Goal: Complete application form

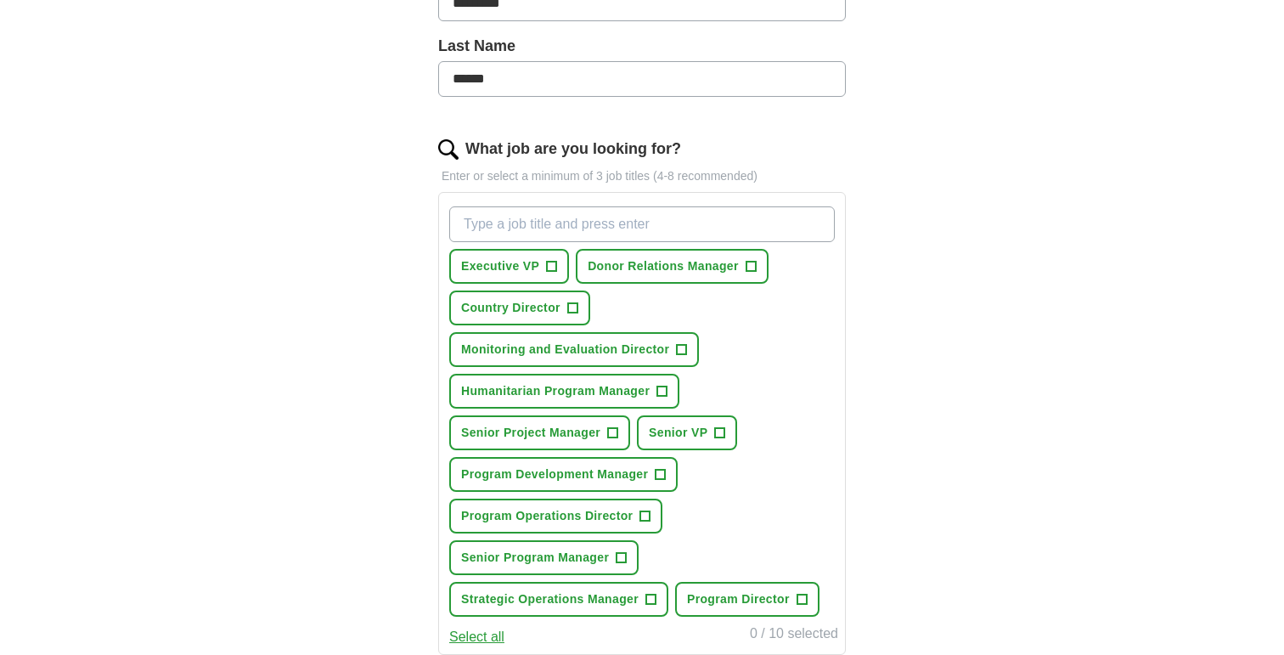
scroll to position [436, 0]
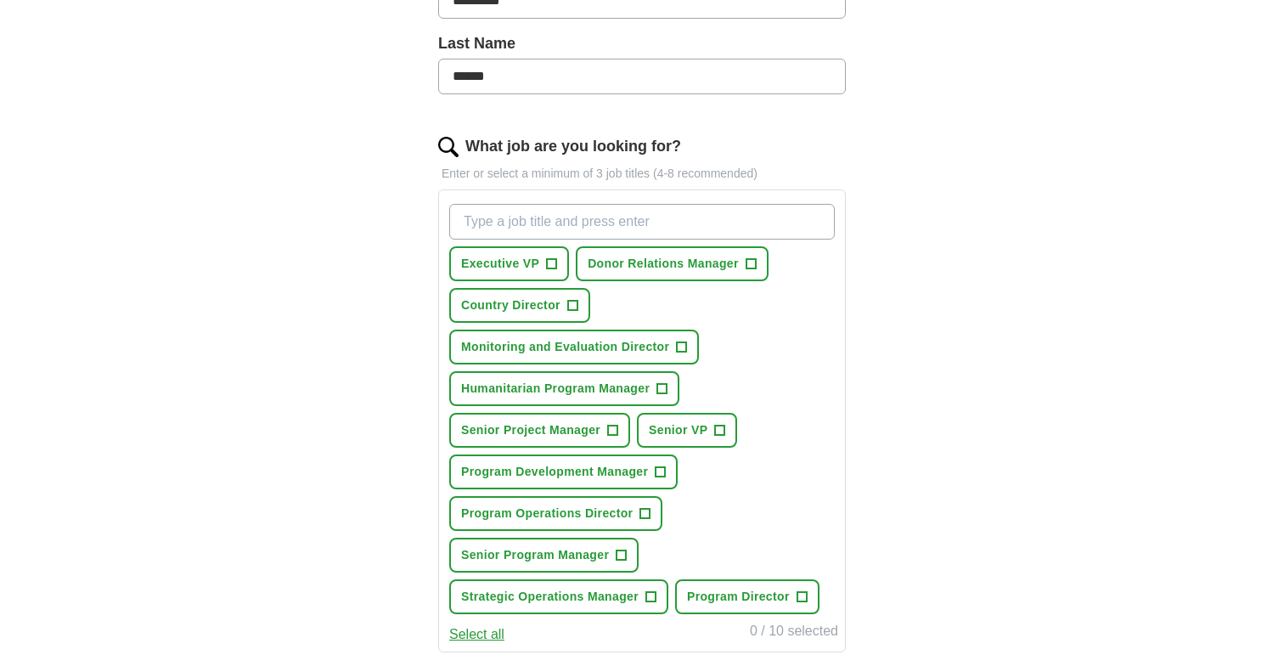
click at [564, 305] on button "Country Director +" at bounding box center [519, 305] width 141 height 35
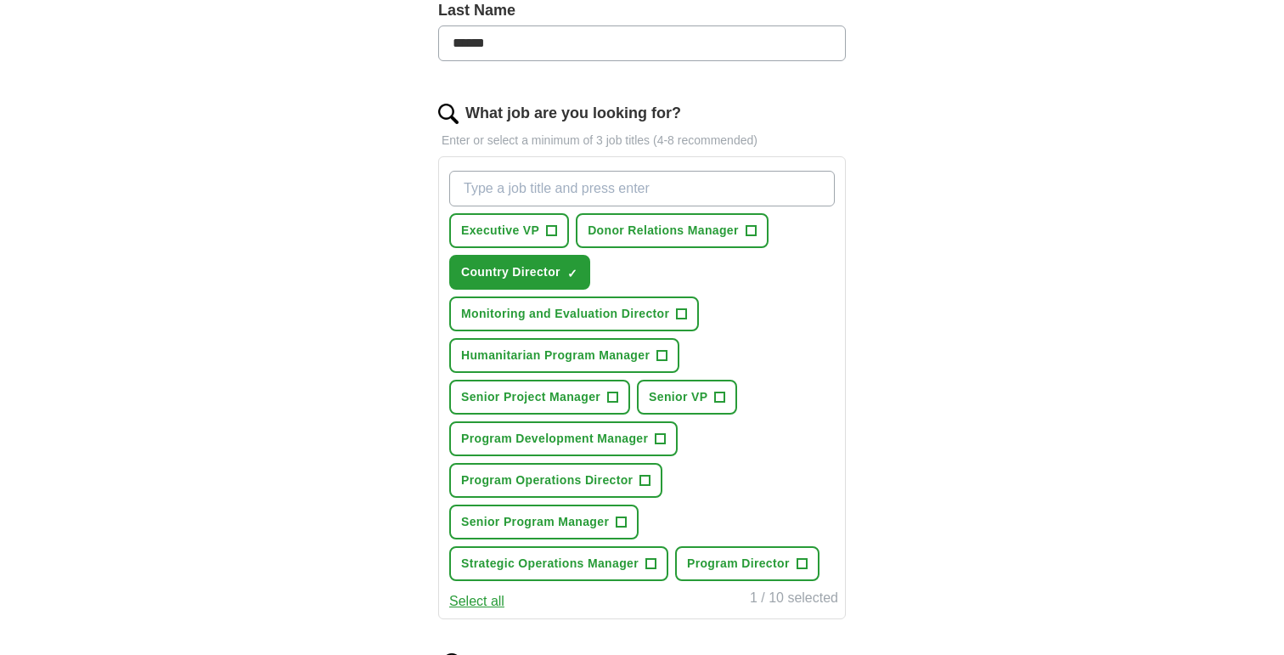
scroll to position [485, 0]
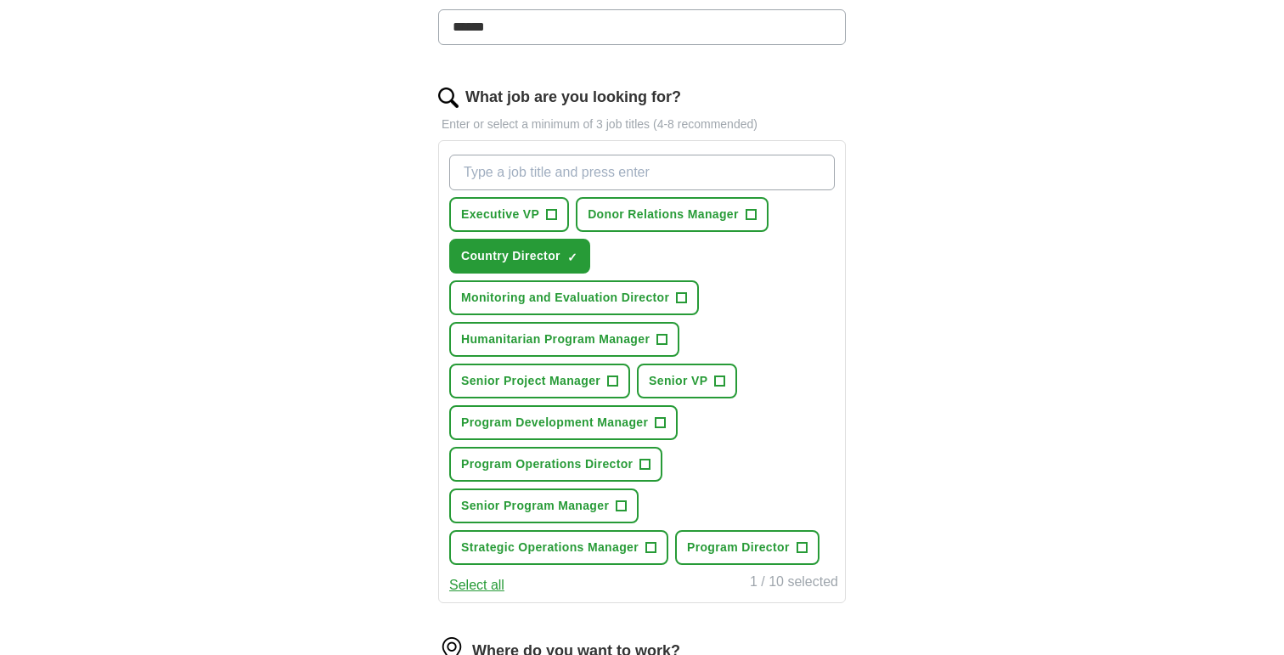
click at [661, 337] on span "+" at bounding box center [662, 340] width 10 height 14
click at [614, 386] on span "+" at bounding box center [613, 381] width 10 height 14
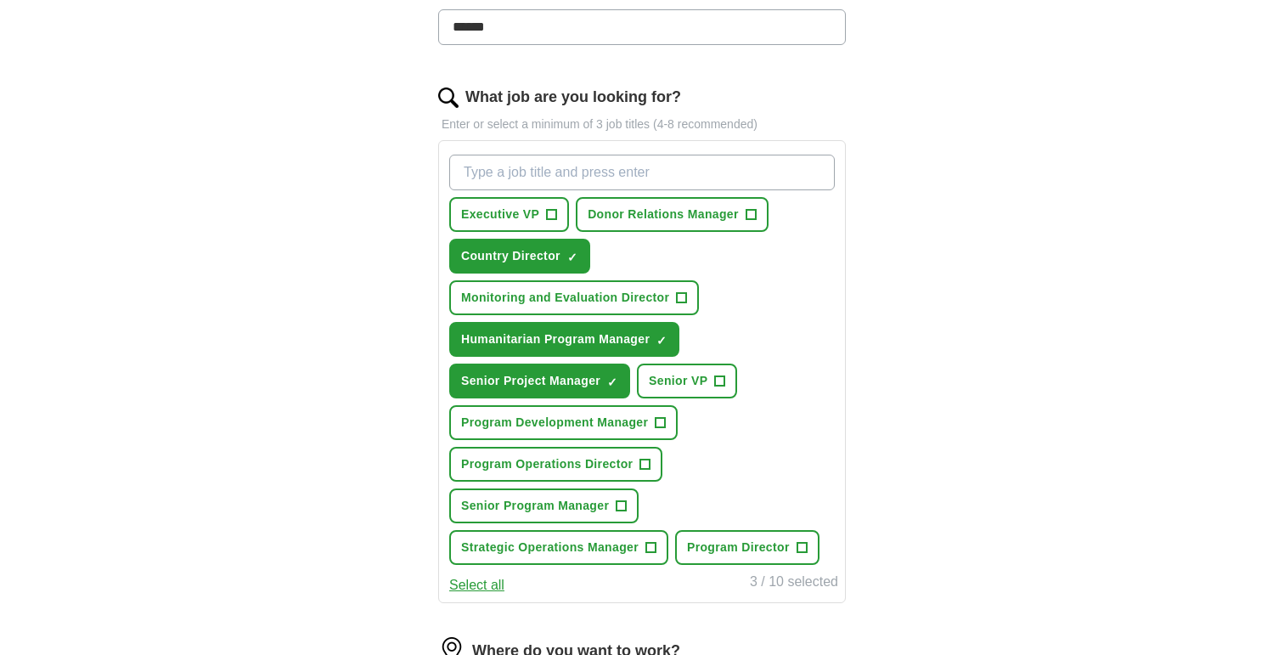
click at [621, 508] on span "+" at bounding box center [621, 506] width 10 height 14
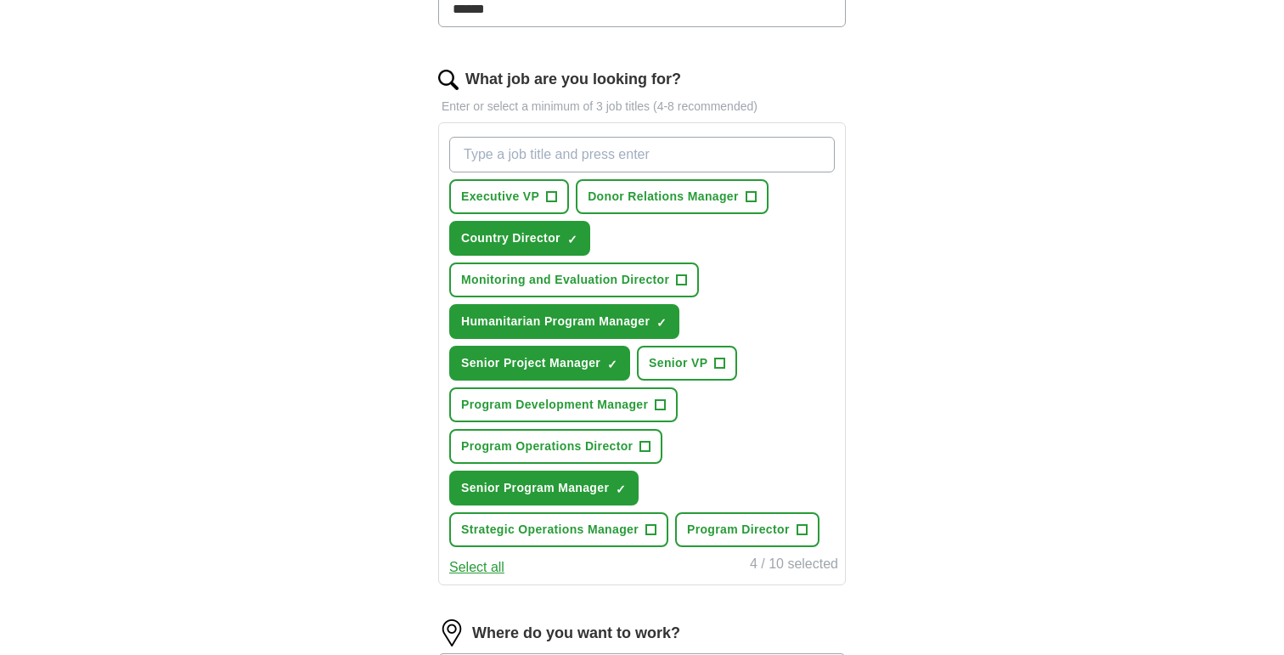
scroll to position [503, 0]
click at [796, 530] on button "Program Director +" at bounding box center [747, 529] width 144 height 35
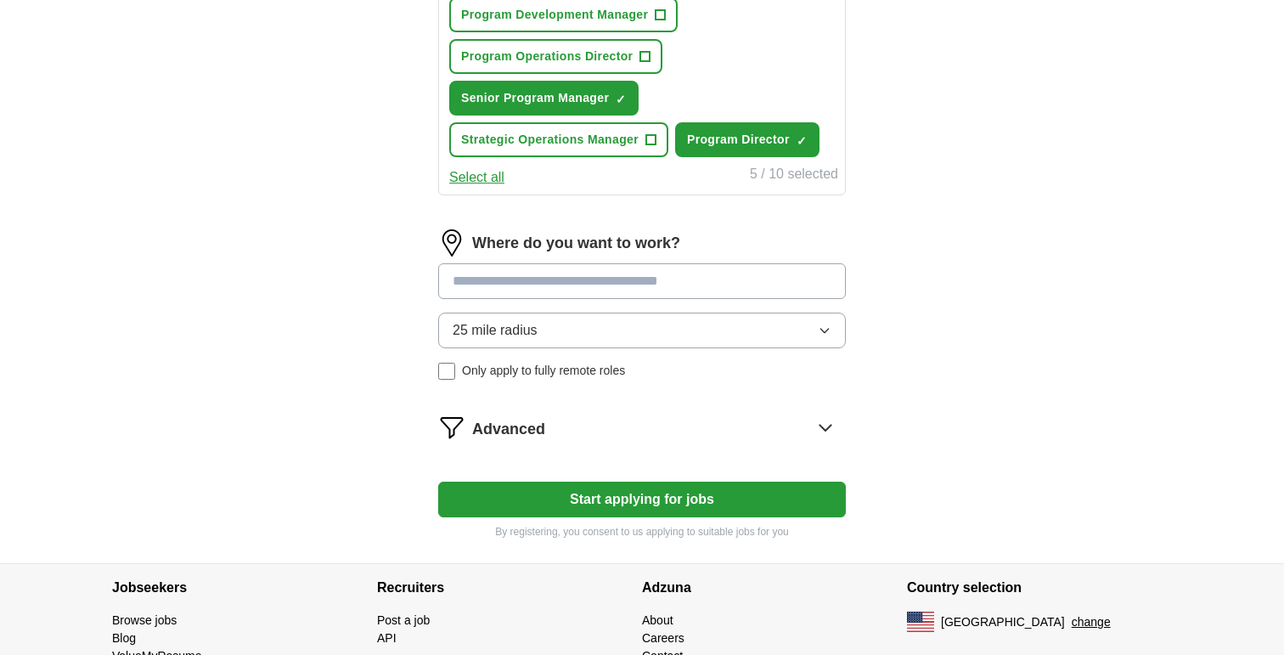
scroll to position [895, 0]
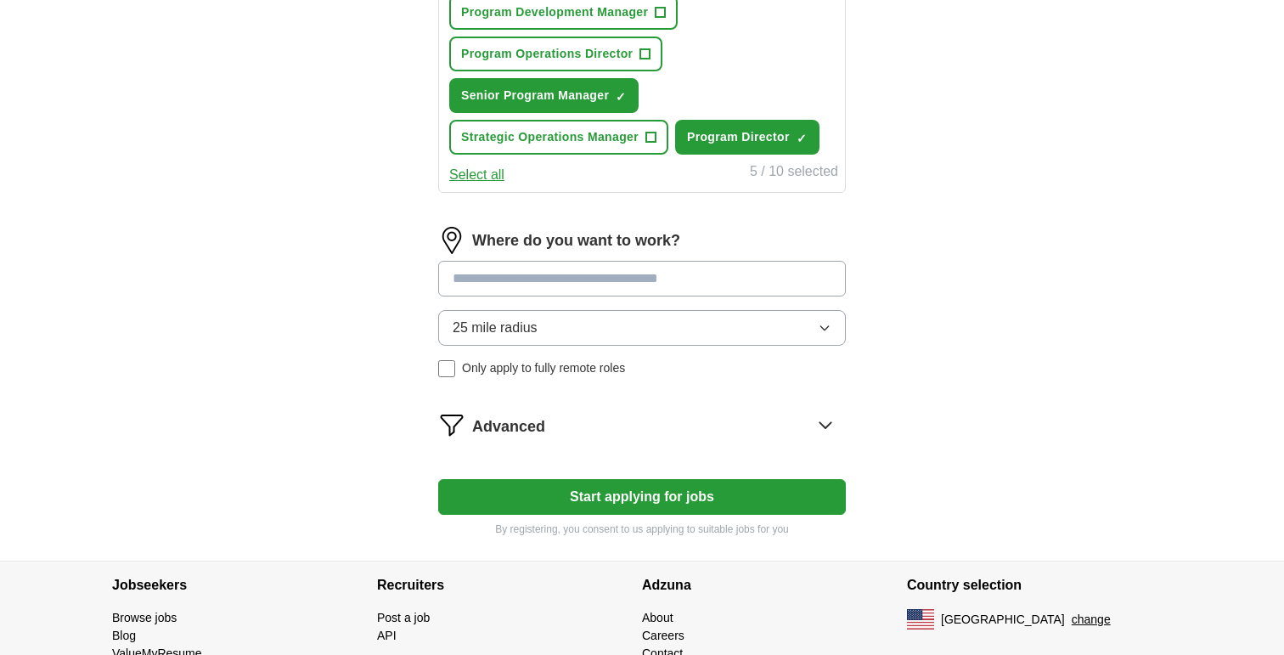
click at [570, 280] on input at bounding box center [642, 279] width 408 height 36
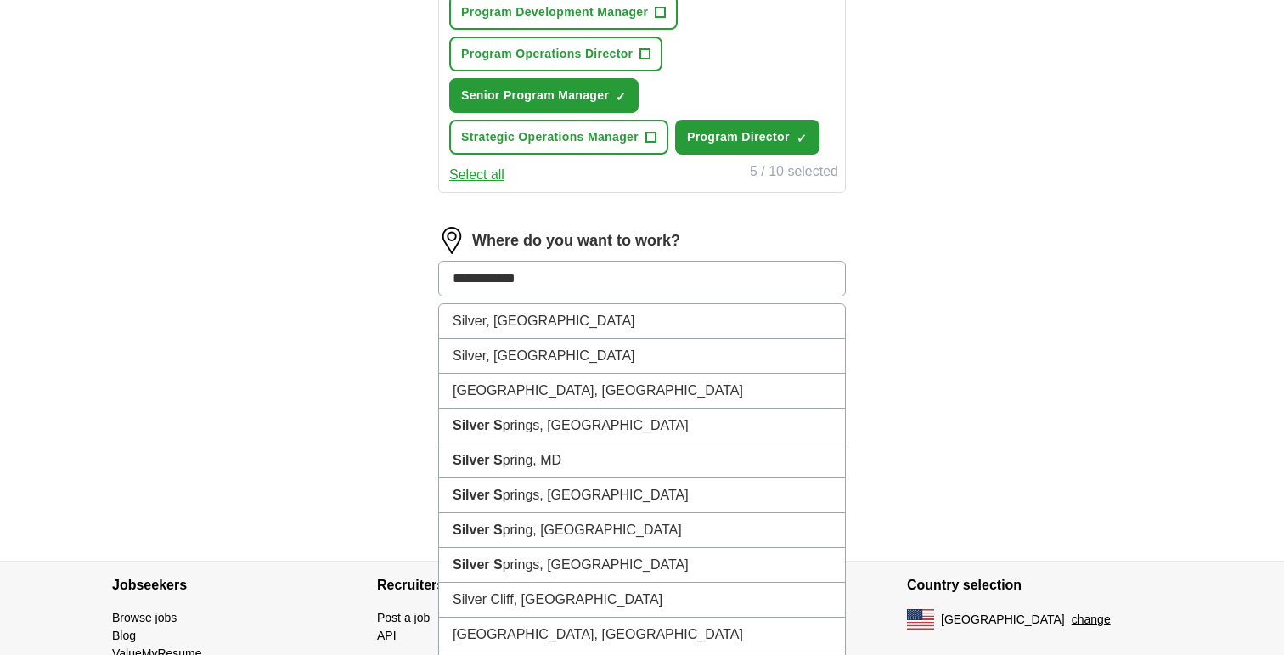
type input "**********"
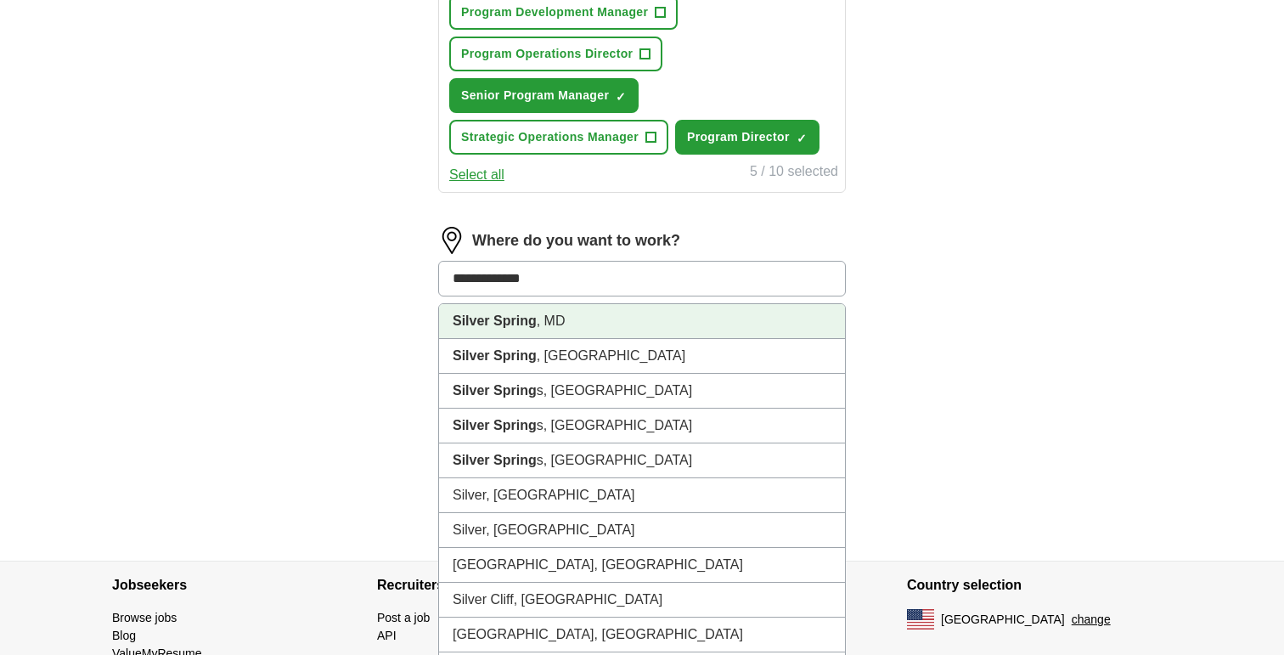
click at [599, 318] on li "Silver Spring , MD" at bounding box center [642, 321] width 406 height 35
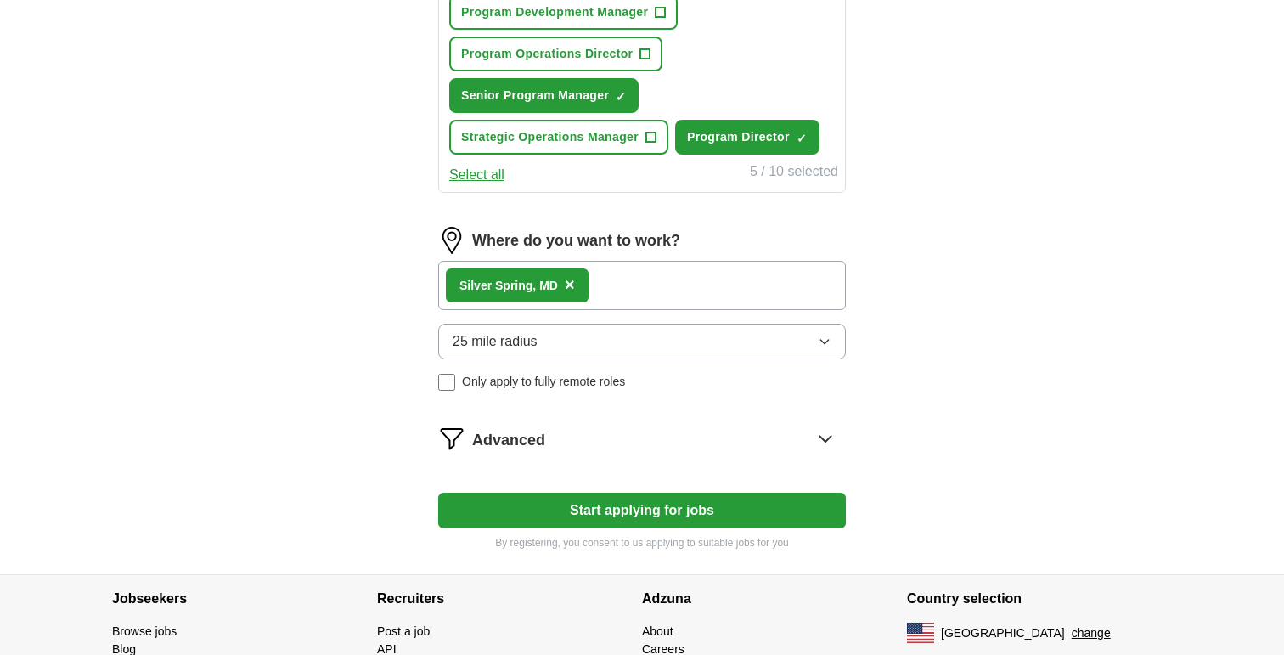
click at [814, 347] on button "25 mile radius" at bounding box center [642, 342] width 408 height 36
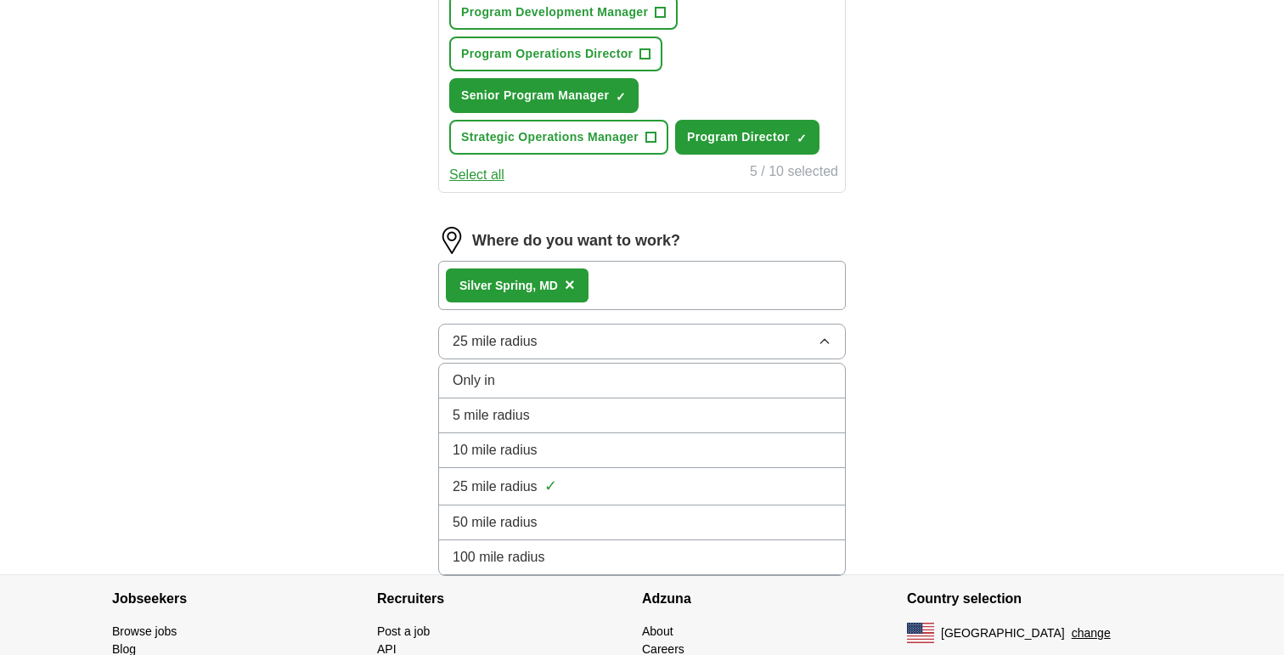
click at [622, 554] on div "100 mile radius" at bounding box center [642, 557] width 379 height 20
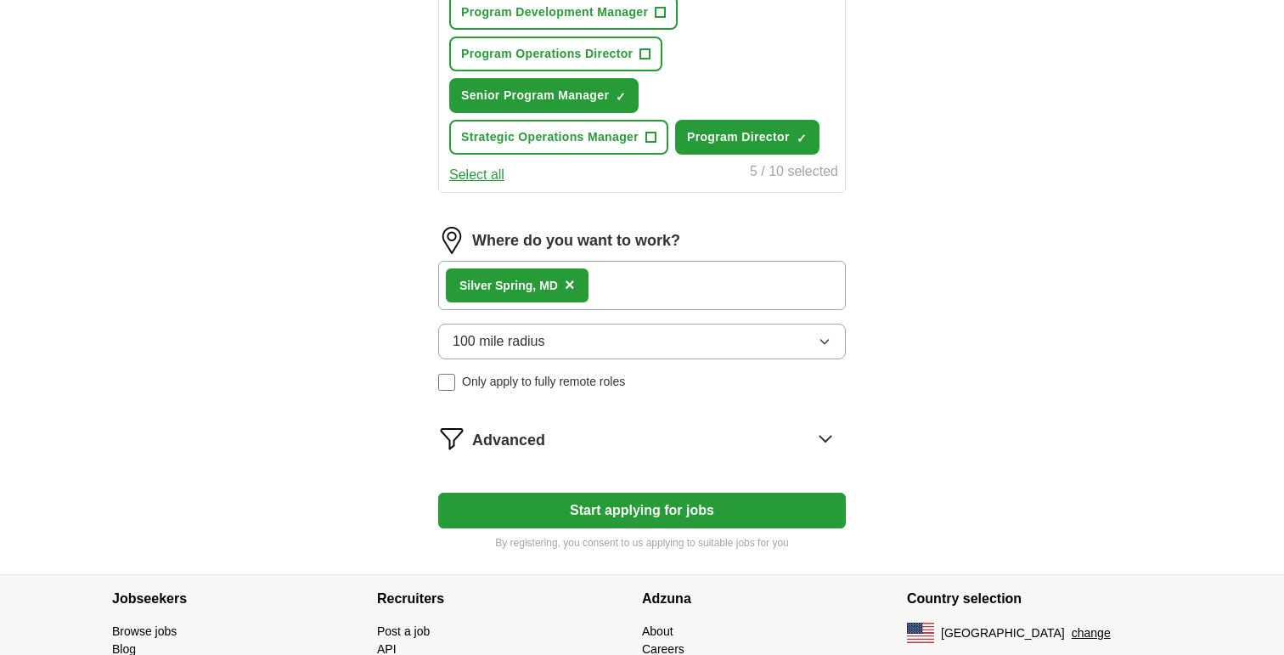
click at [649, 516] on button "Start applying for jobs" at bounding box center [642, 511] width 408 height 36
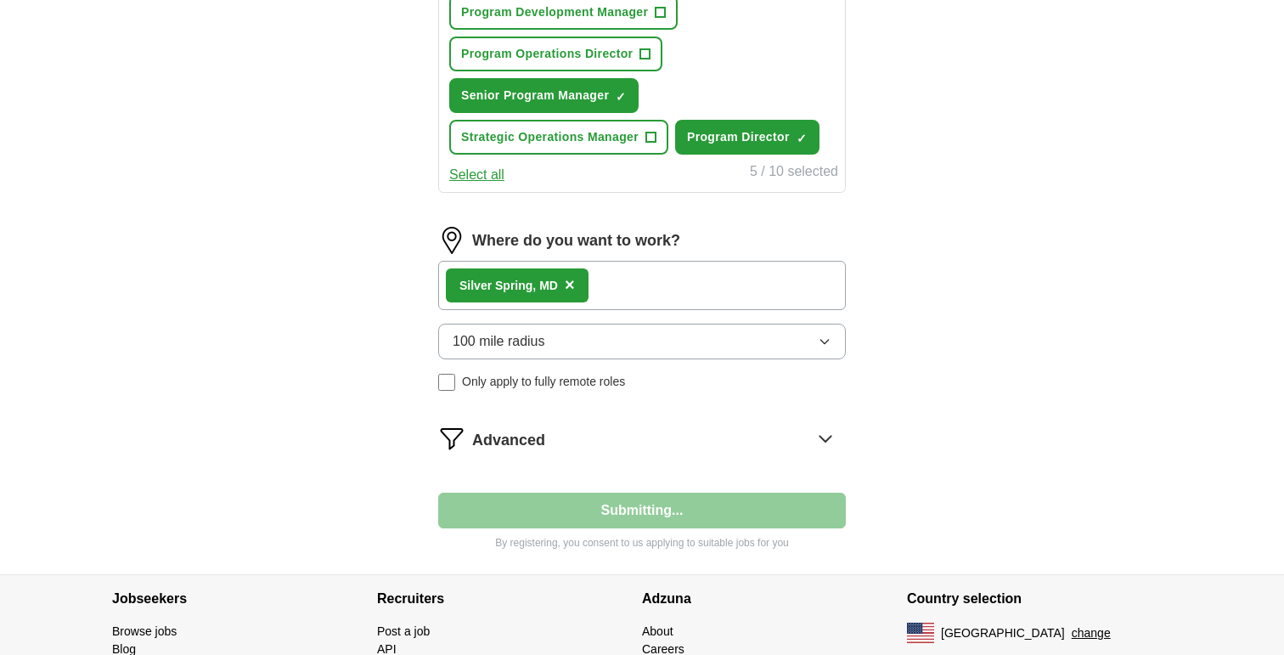
scroll to position [119, 0]
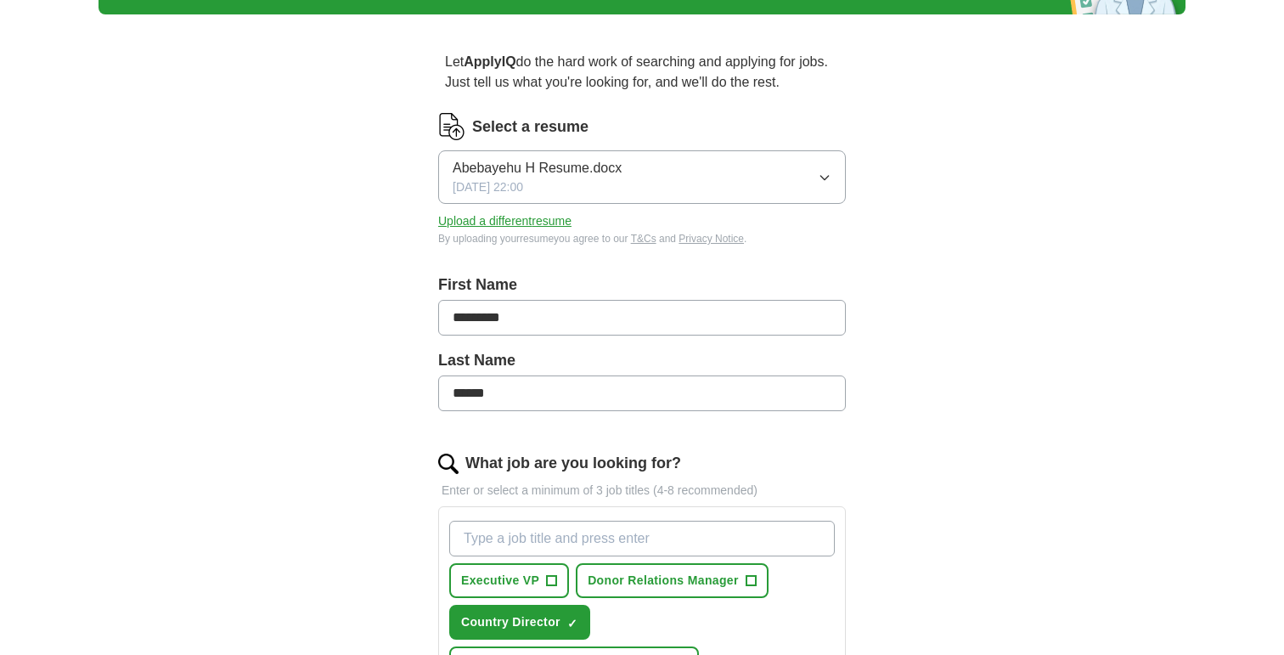
select select "**"
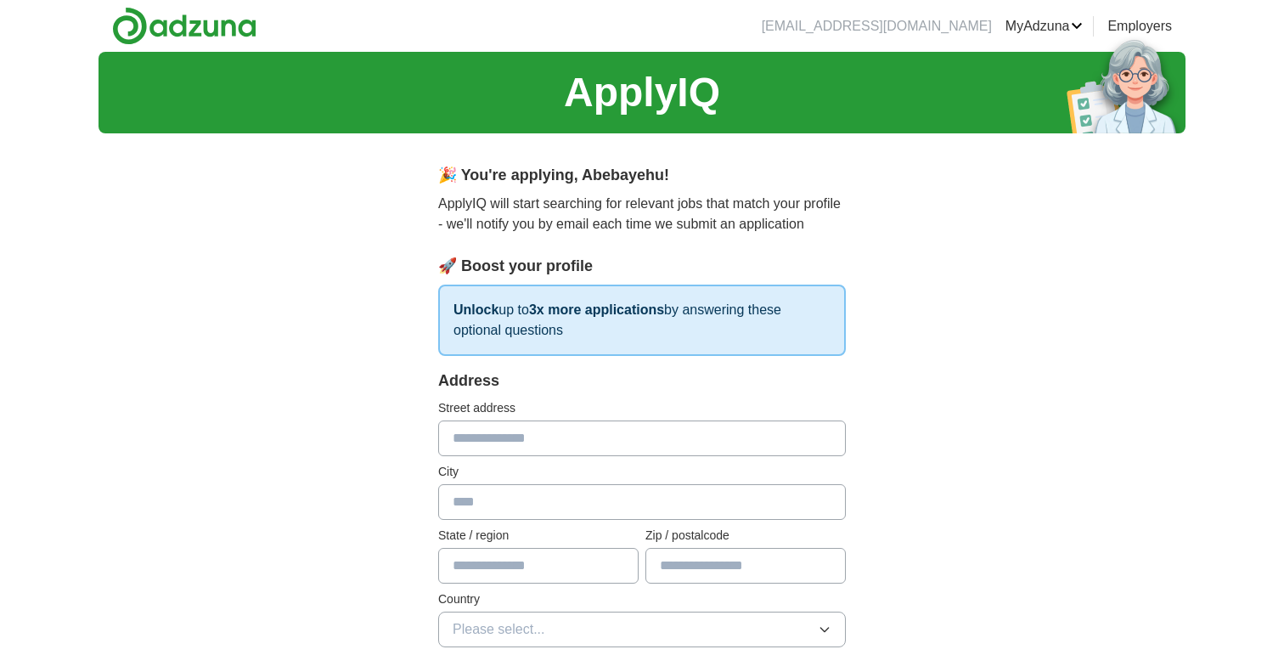
scroll to position [0, 0]
type input "**********"
type input "**"
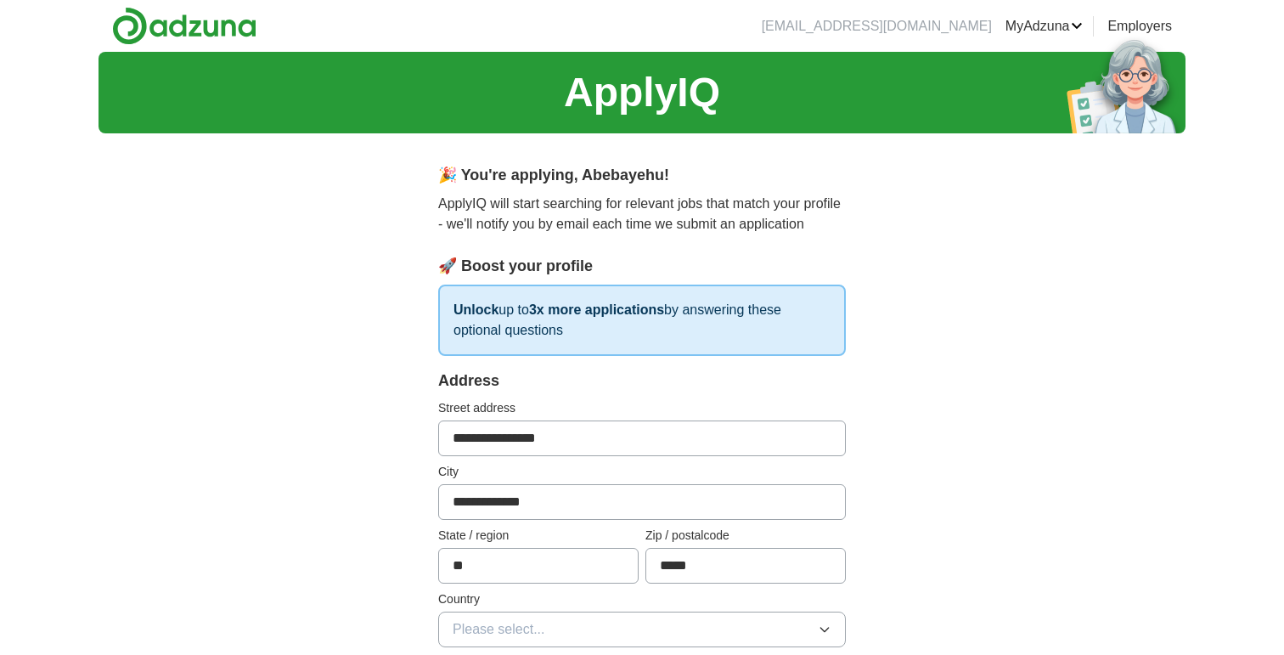
type input "*****"
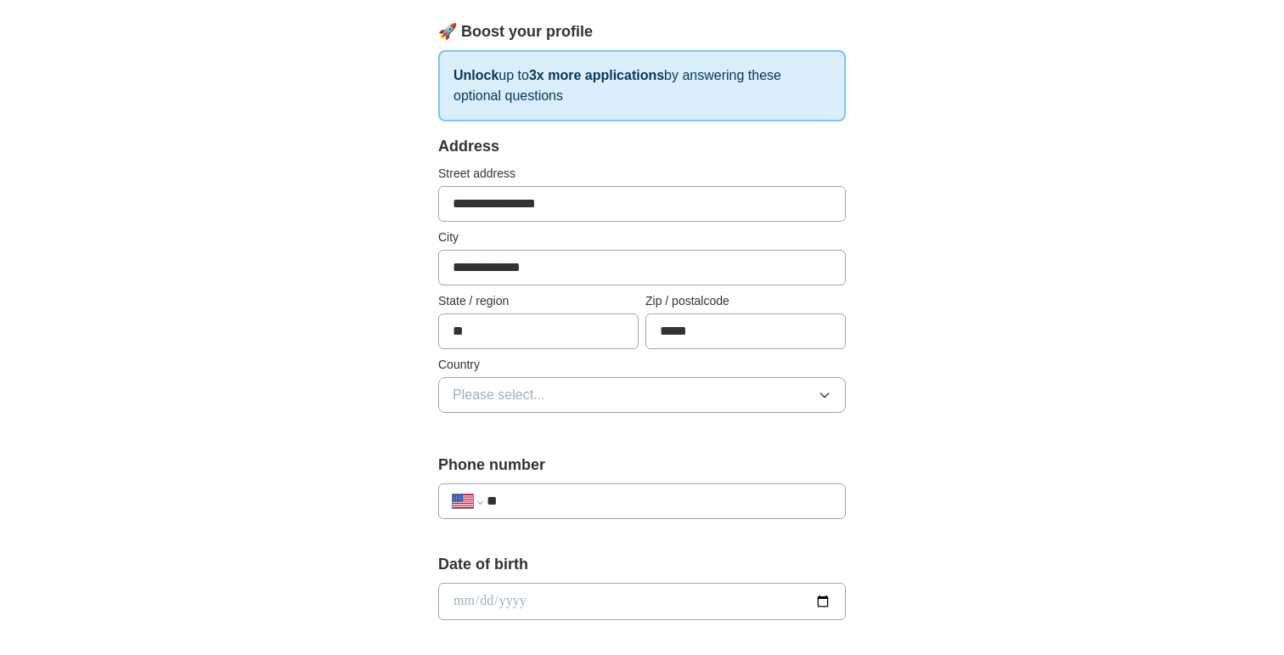
scroll to position [244, 0]
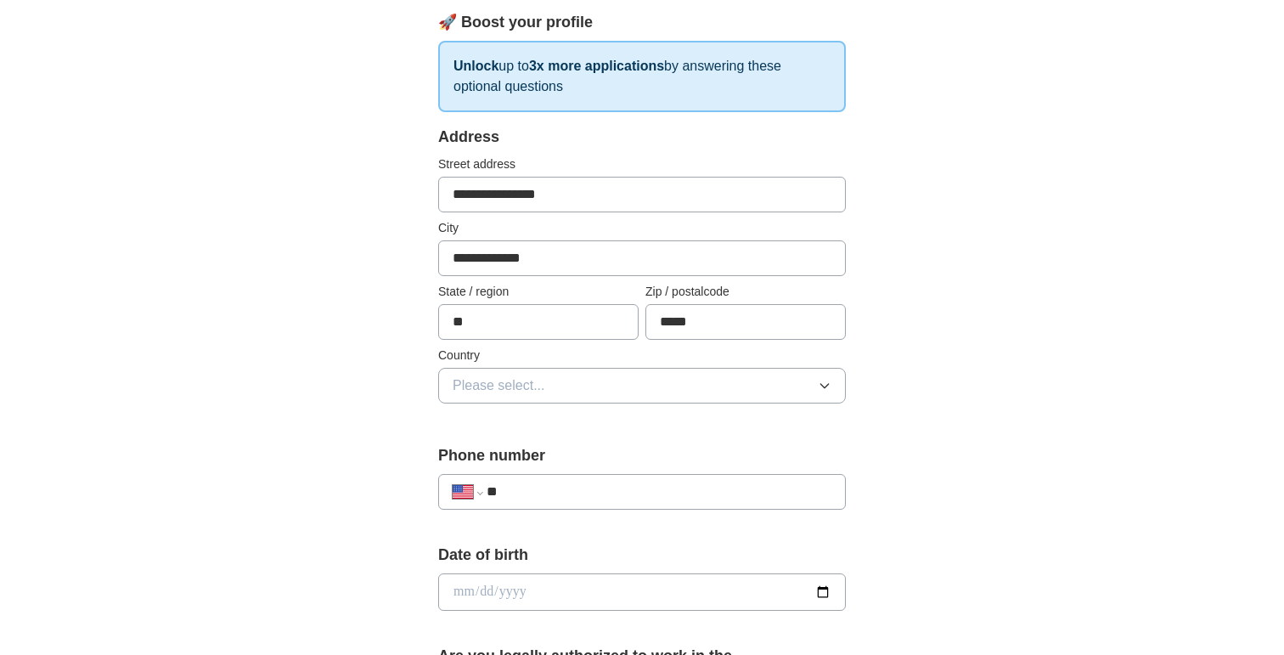
click at [721, 390] on button "Please select..." at bounding box center [642, 386] width 408 height 36
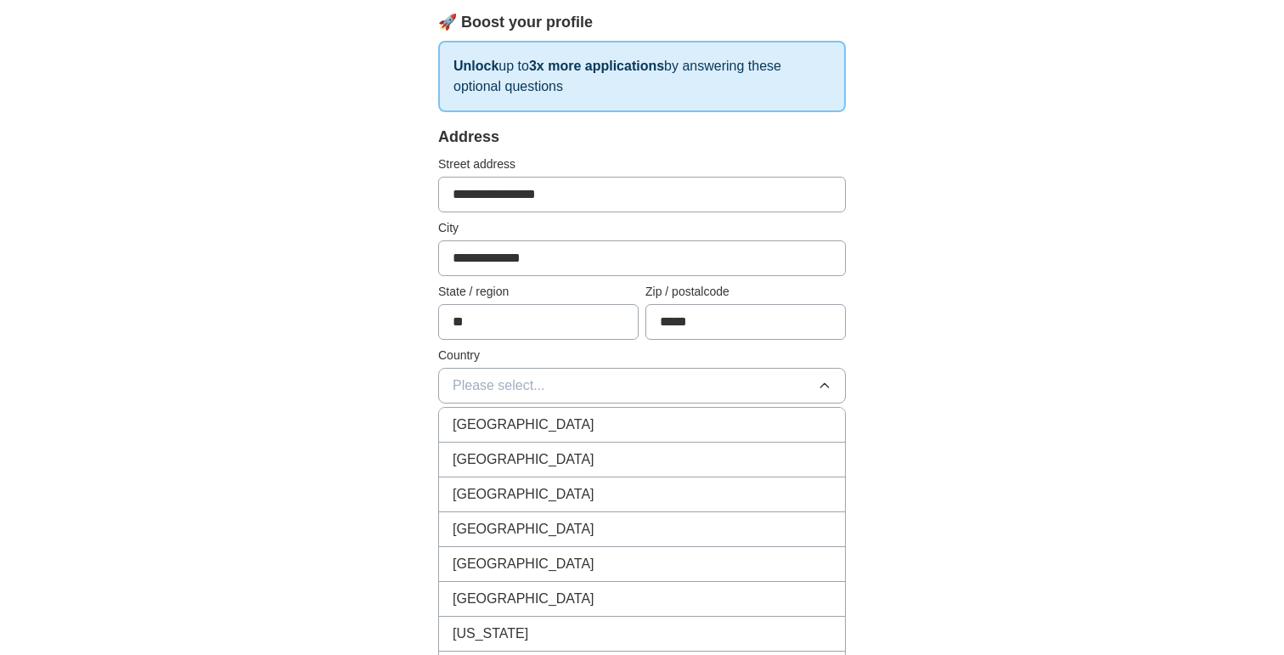
click at [676, 449] on div "[GEOGRAPHIC_DATA]" at bounding box center [642, 459] width 379 height 20
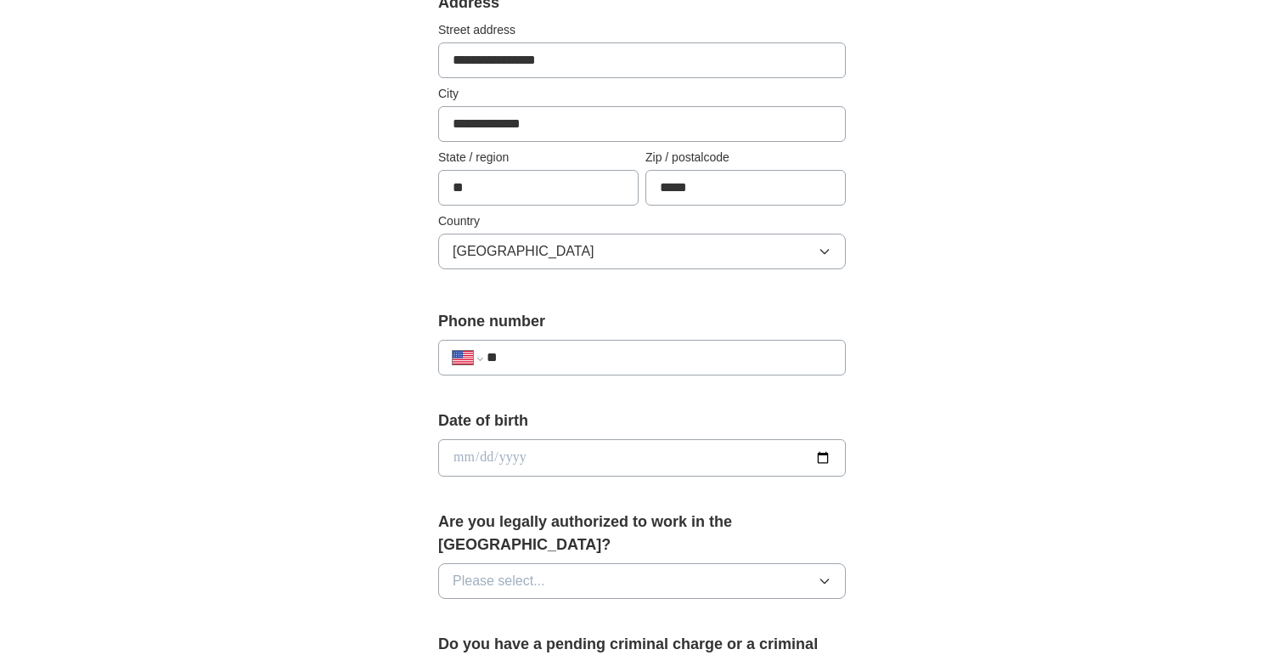
scroll to position [422, 0]
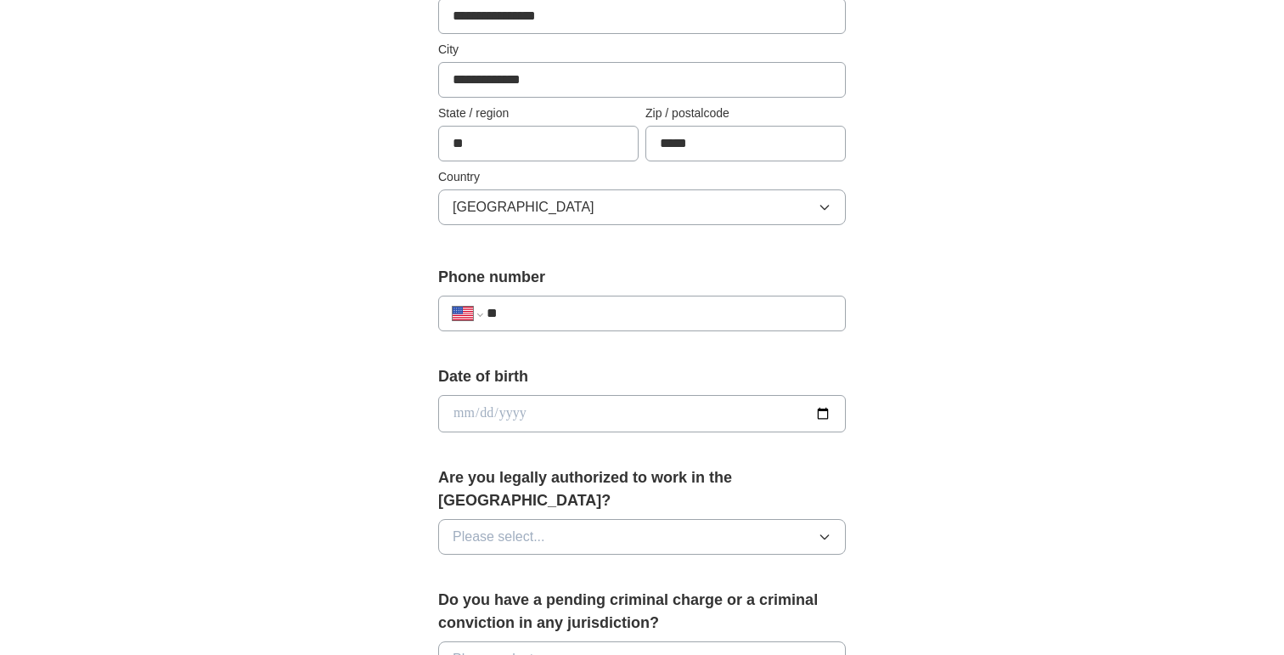
click at [1005, 321] on div "**********" at bounding box center [642, 403] width 1087 height 1546
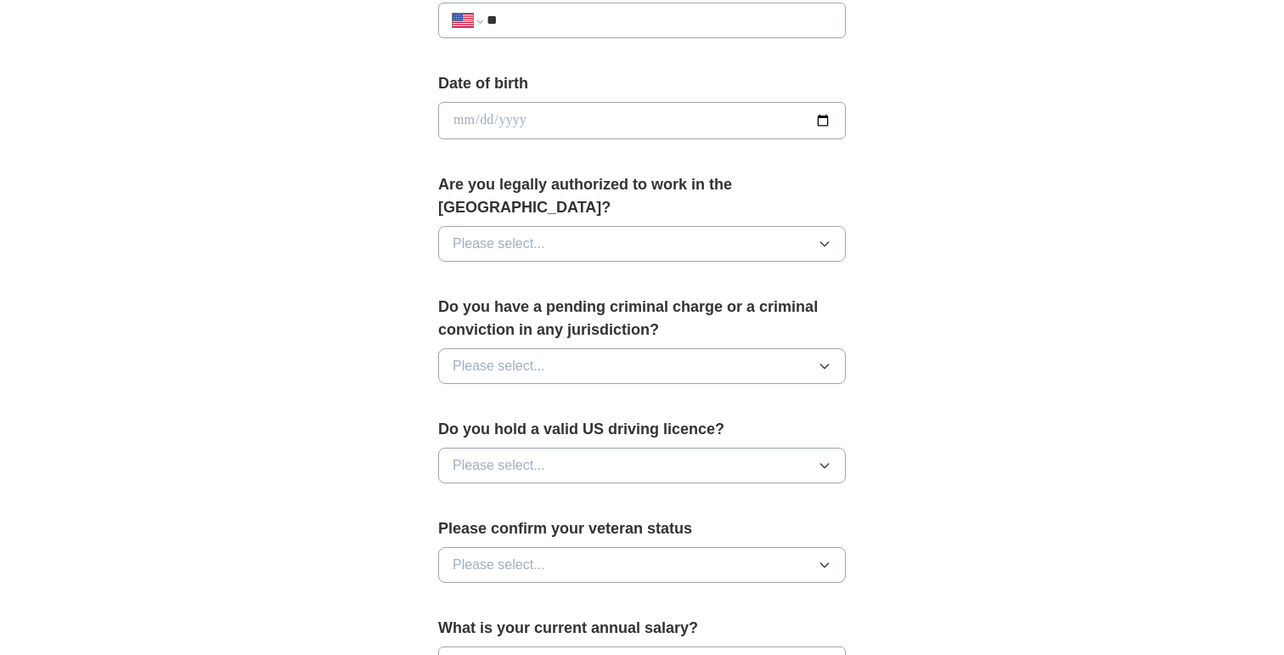
scroll to position [728, 0]
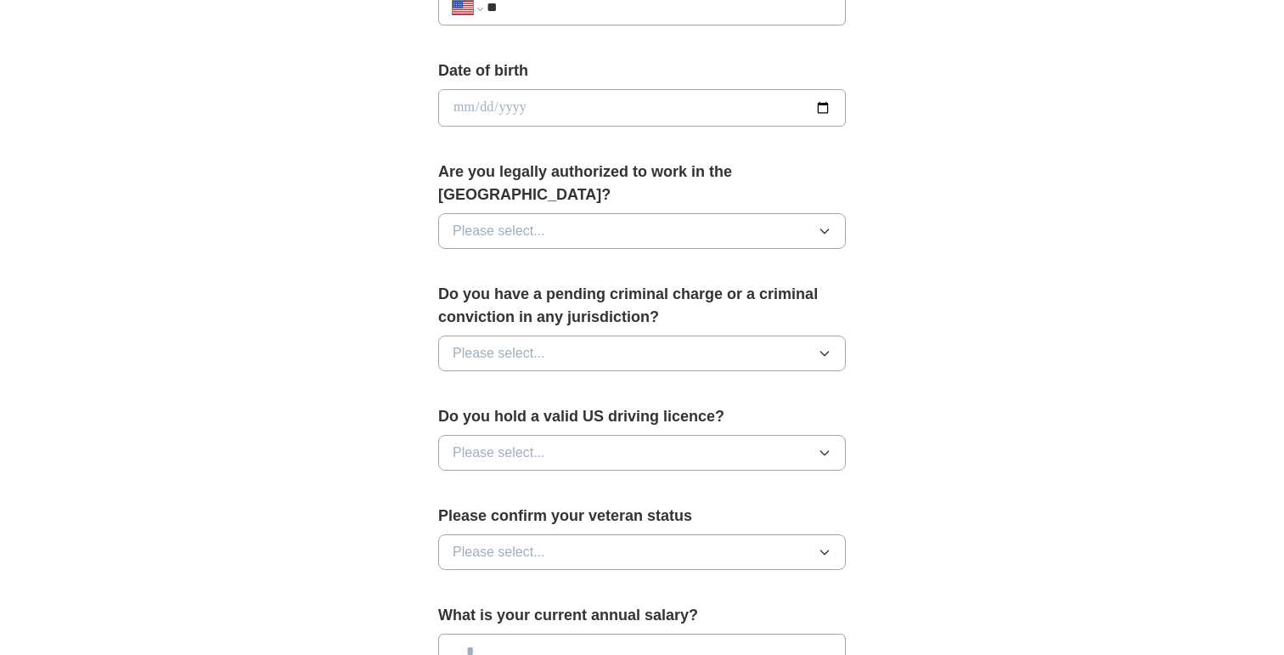
click at [828, 229] on icon "button" at bounding box center [824, 231] width 8 height 4
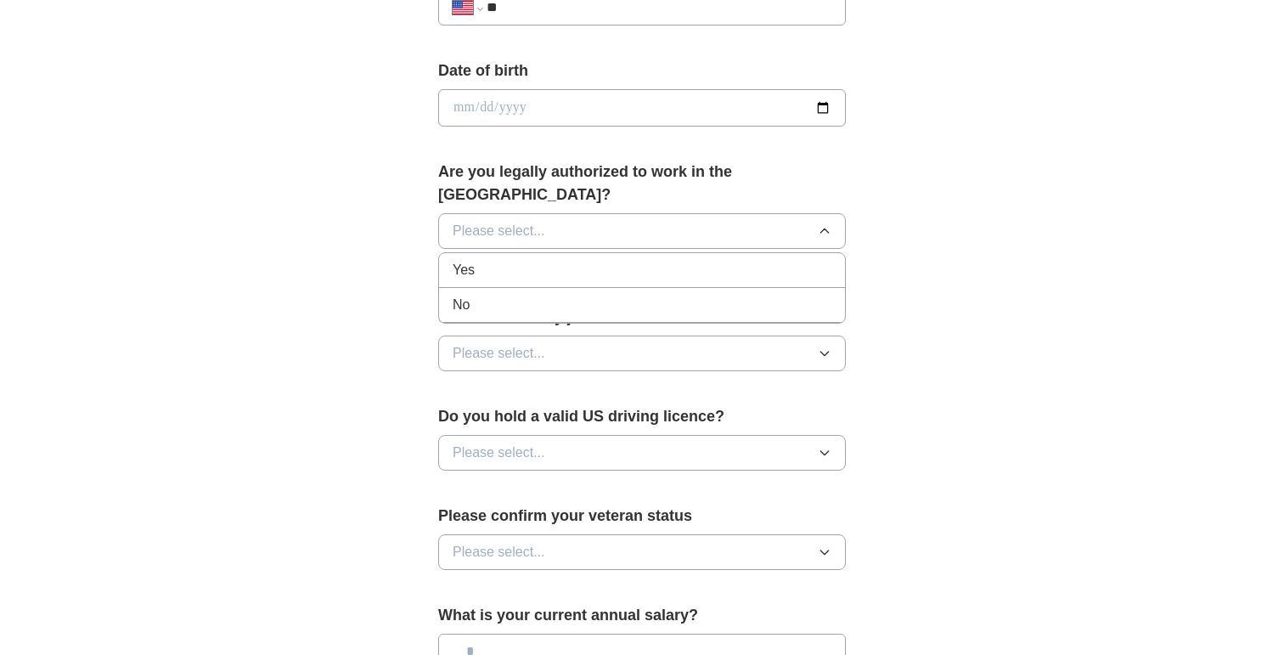
click at [684, 260] on div "Yes" at bounding box center [642, 270] width 379 height 20
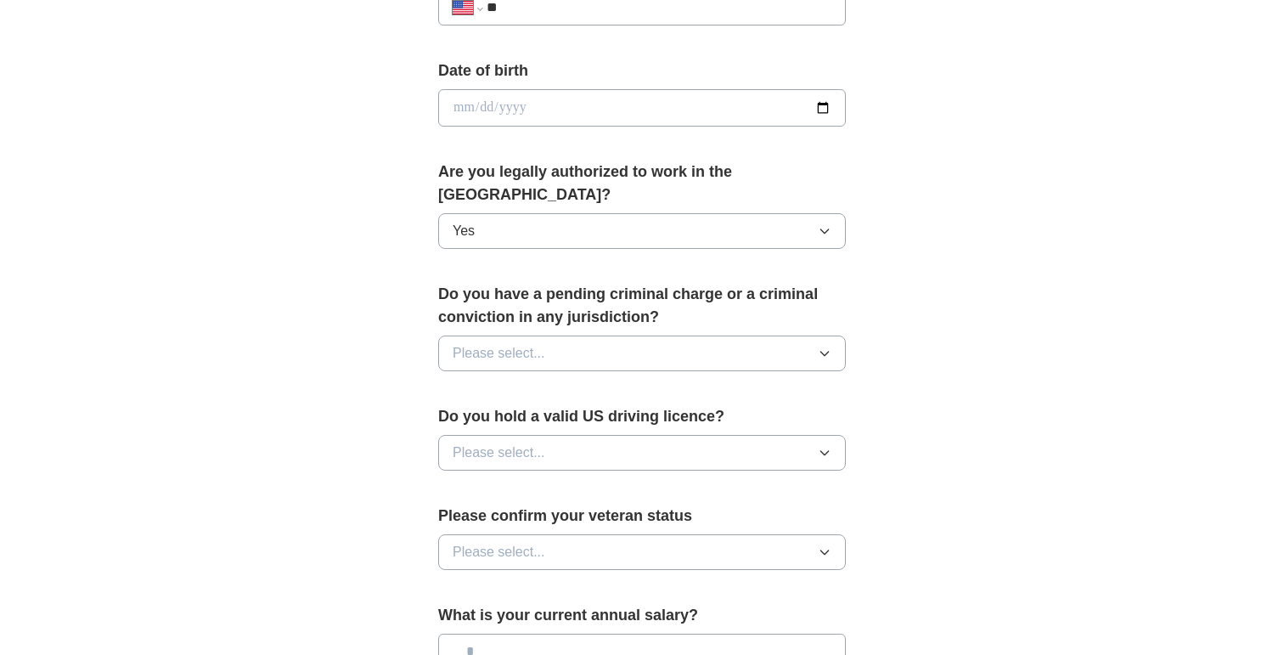
click at [822, 346] on icon "button" at bounding box center [825, 353] width 14 height 14
click at [714, 417] on div "No" at bounding box center [642, 427] width 379 height 20
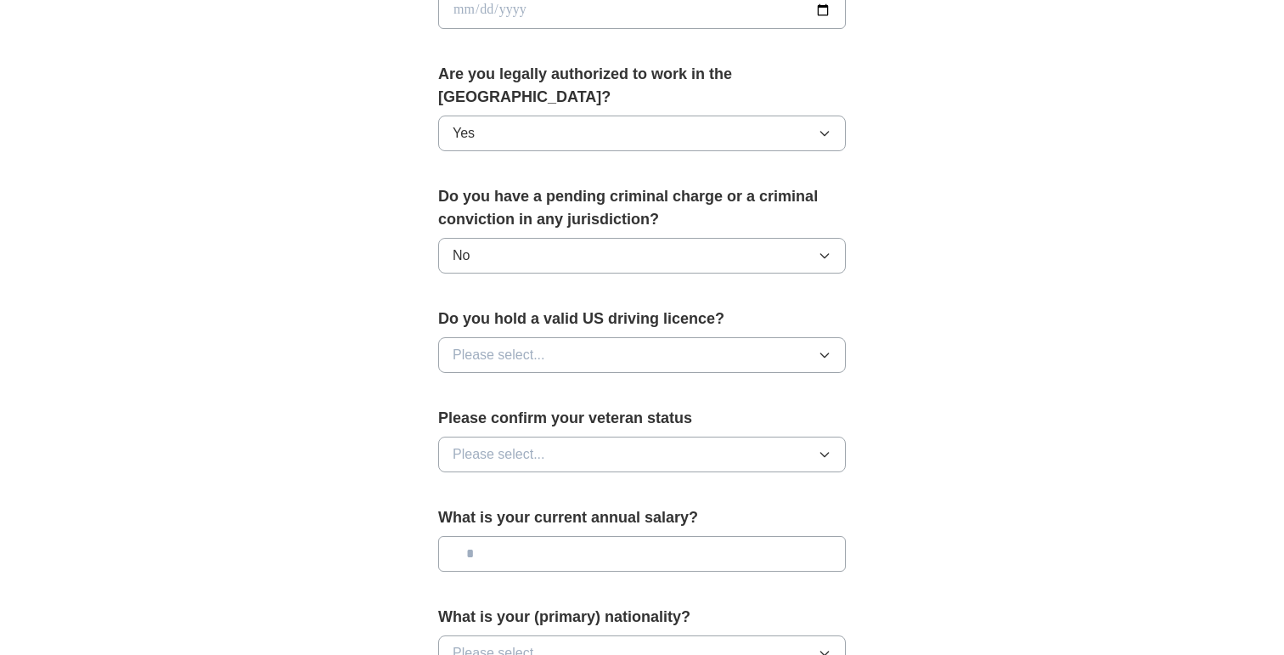
scroll to position [851, 0]
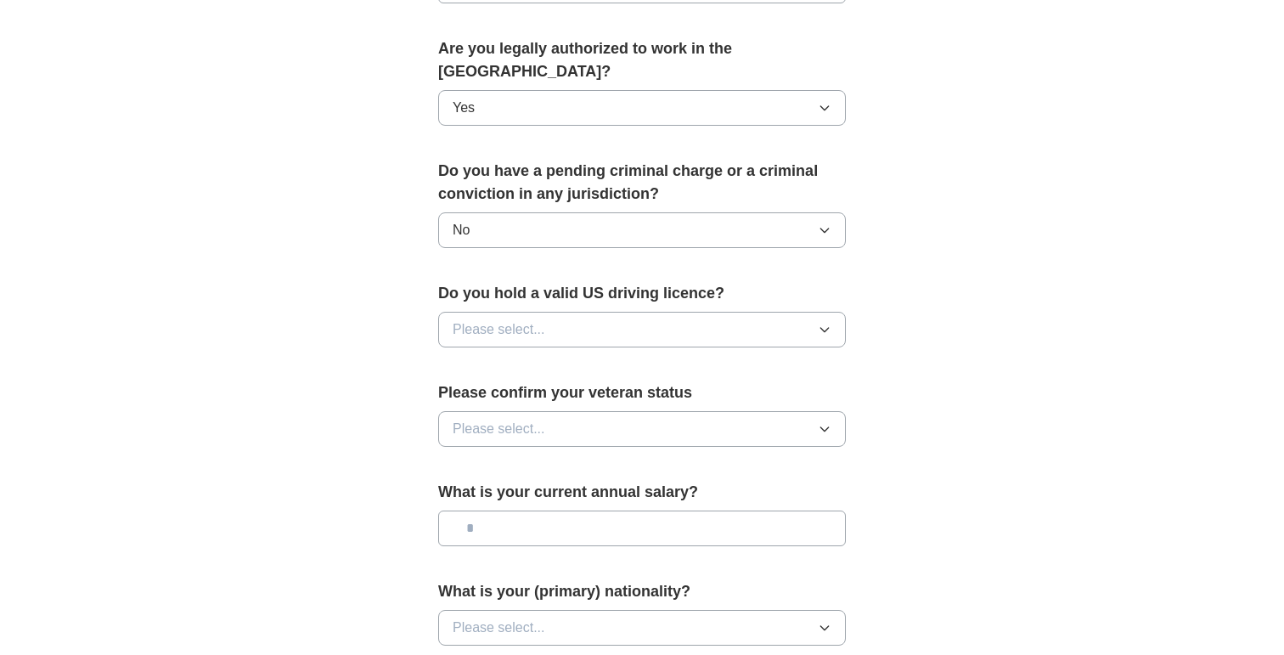
click at [825, 323] on icon "button" at bounding box center [825, 330] width 14 height 14
click at [737, 358] on div "Yes" at bounding box center [642, 368] width 379 height 20
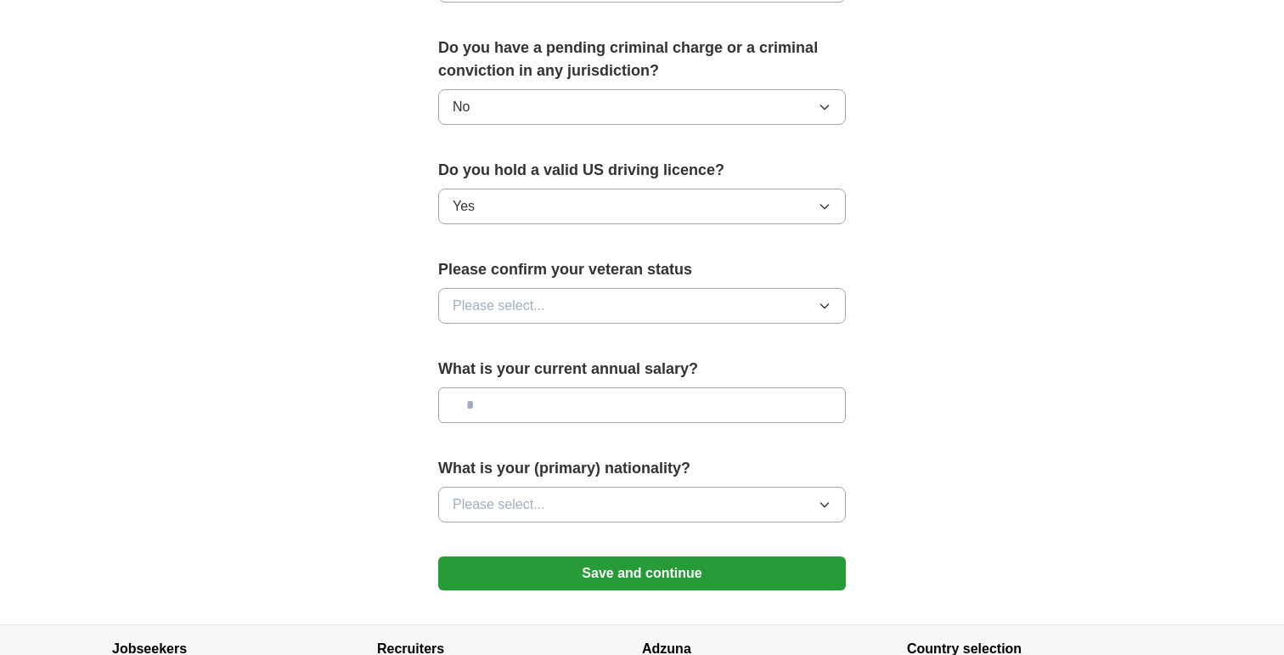
scroll to position [984, 0]
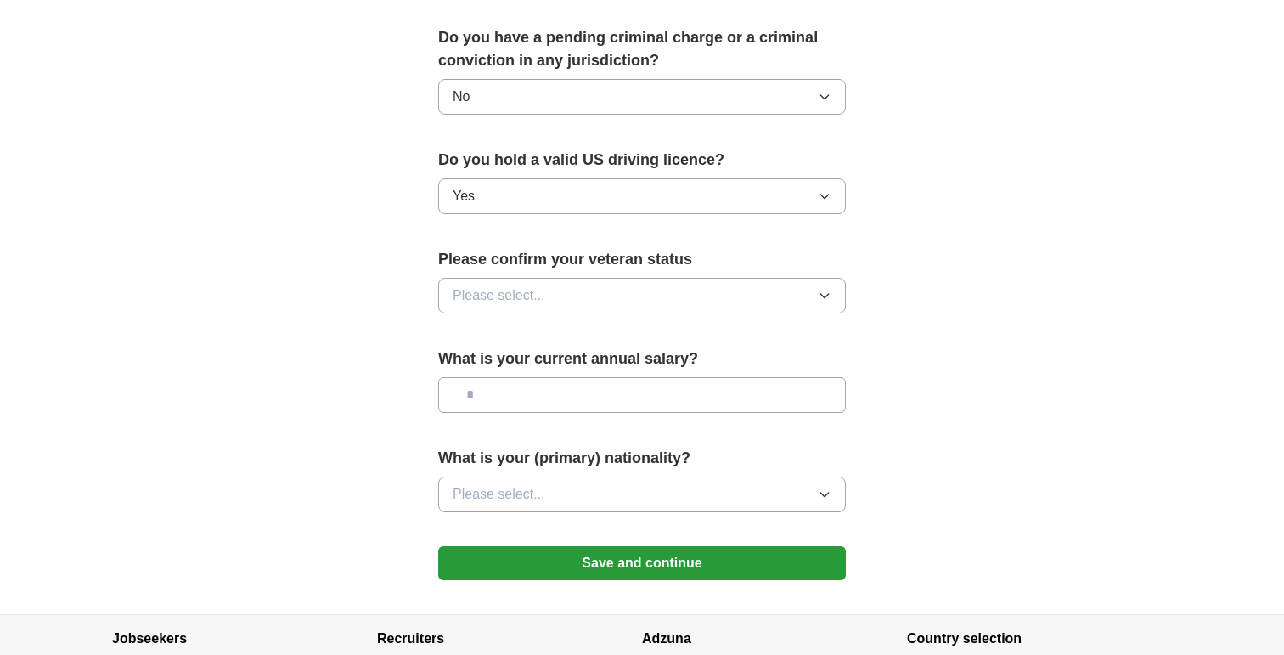
click at [816, 278] on button "Please select..." at bounding box center [642, 296] width 408 height 36
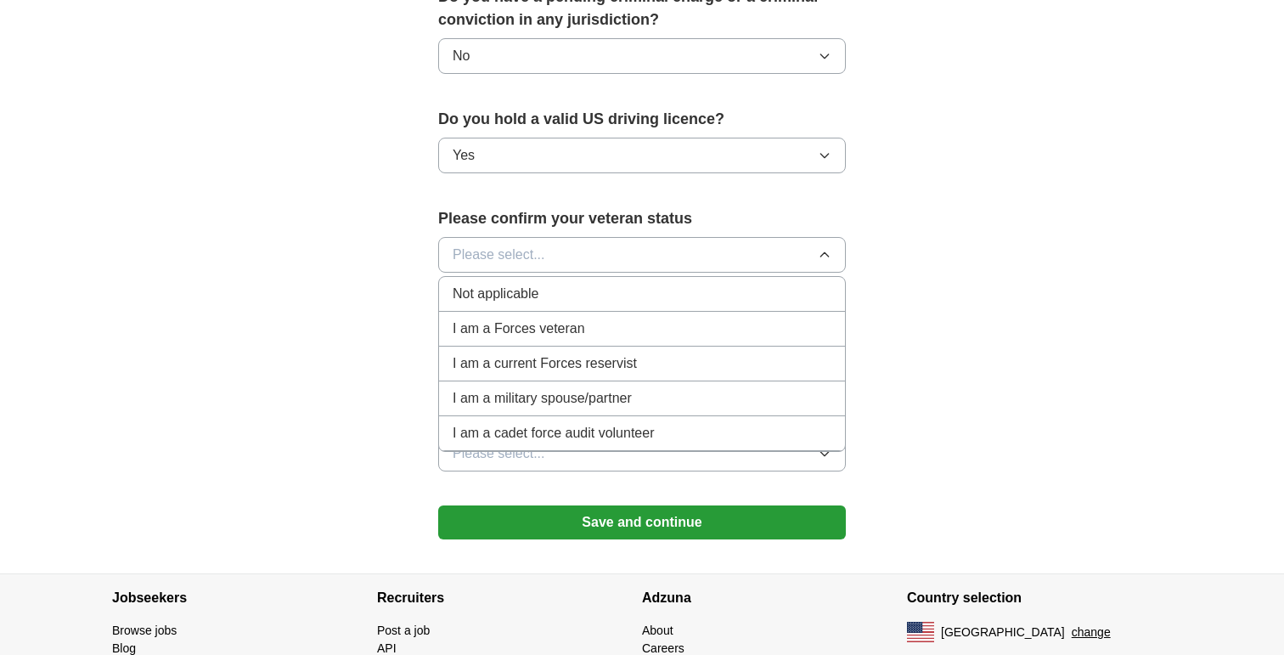
scroll to position [1027, 0]
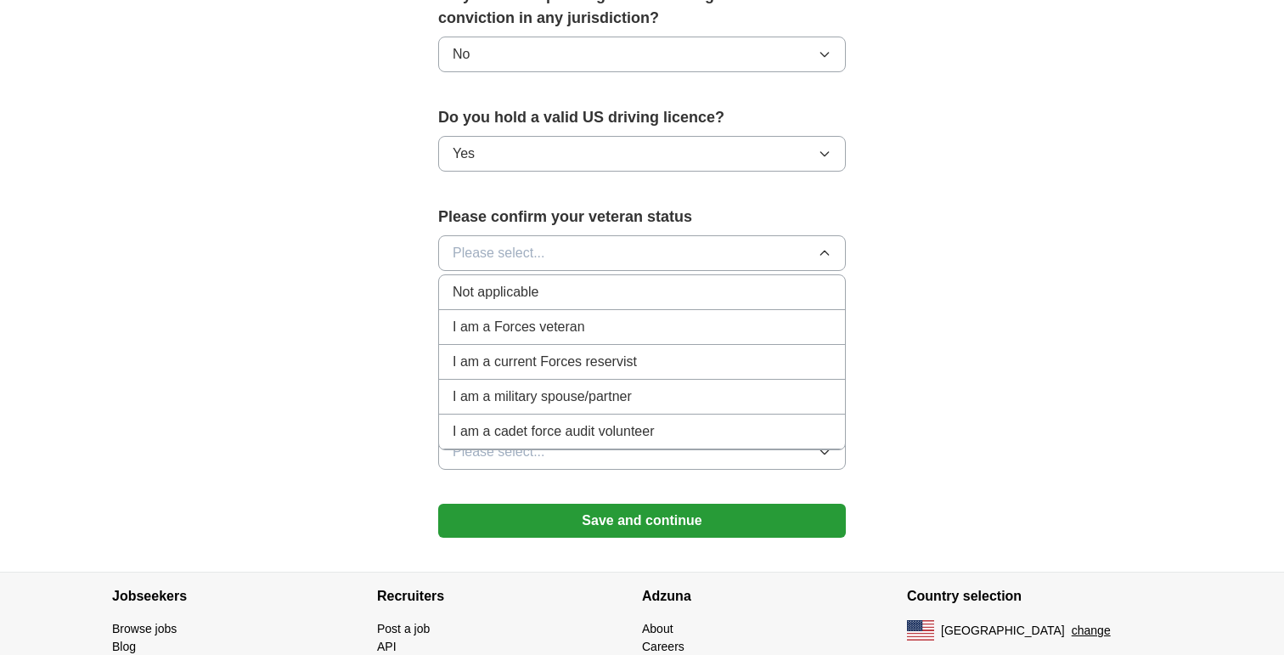
click at [631, 282] on div "Not applicable" at bounding box center [642, 292] width 379 height 20
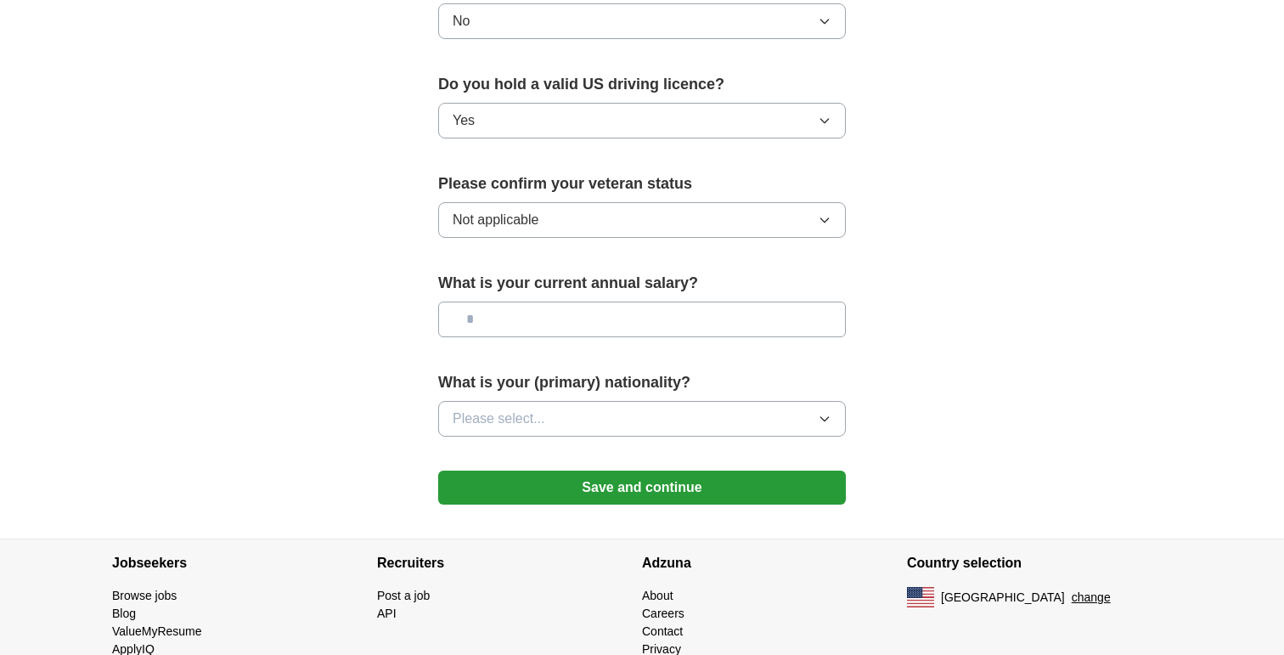
scroll to position [1080, 0]
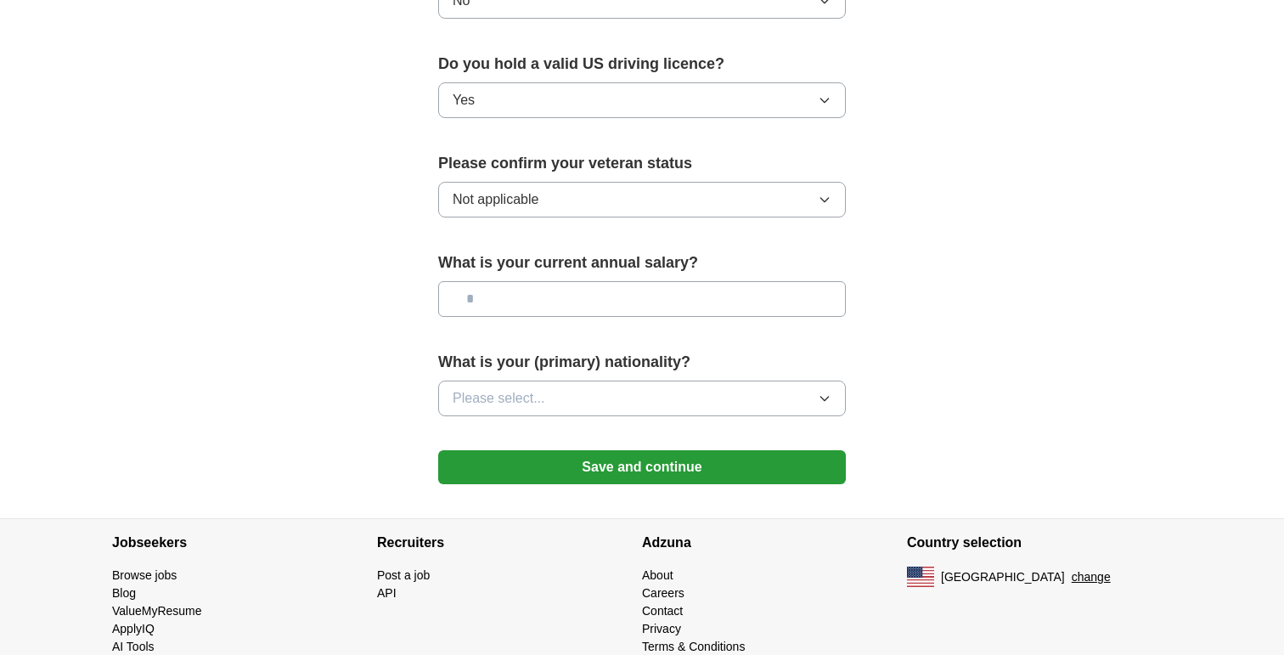
click at [828, 397] on icon "button" at bounding box center [824, 399] width 8 height 4
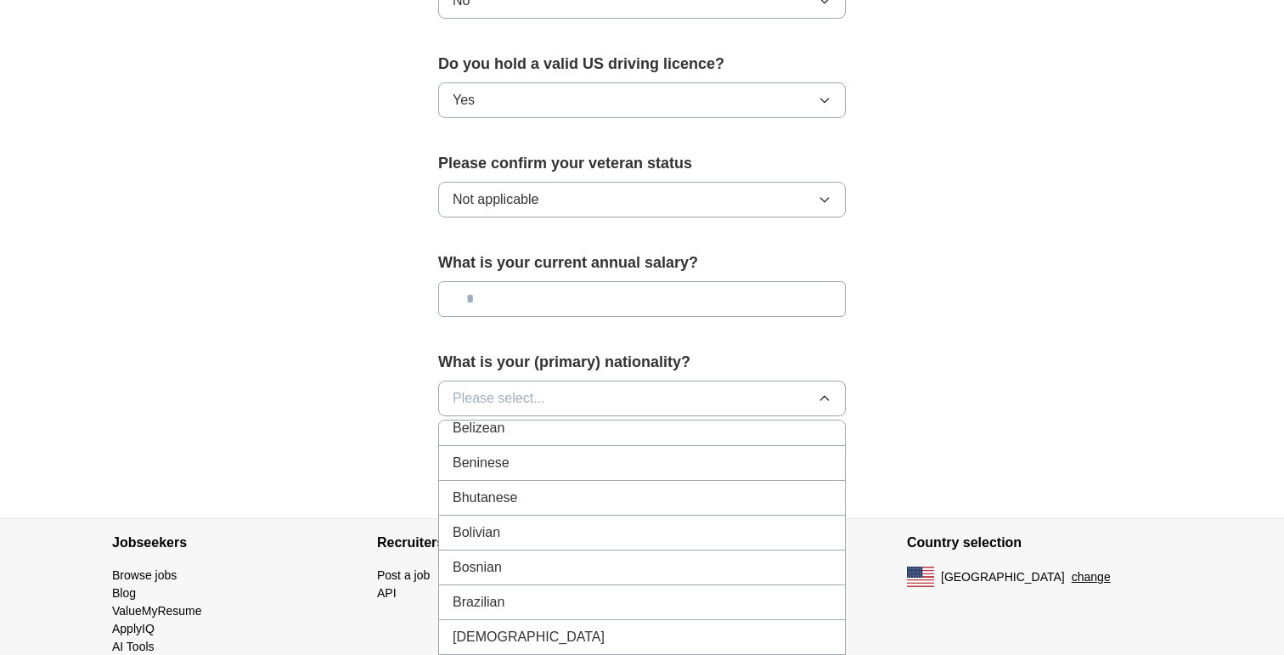
scroll to position [742, 0]
click at [498, 388] on span "Please select..." at bounding box center [499, 398] width 93 height 20
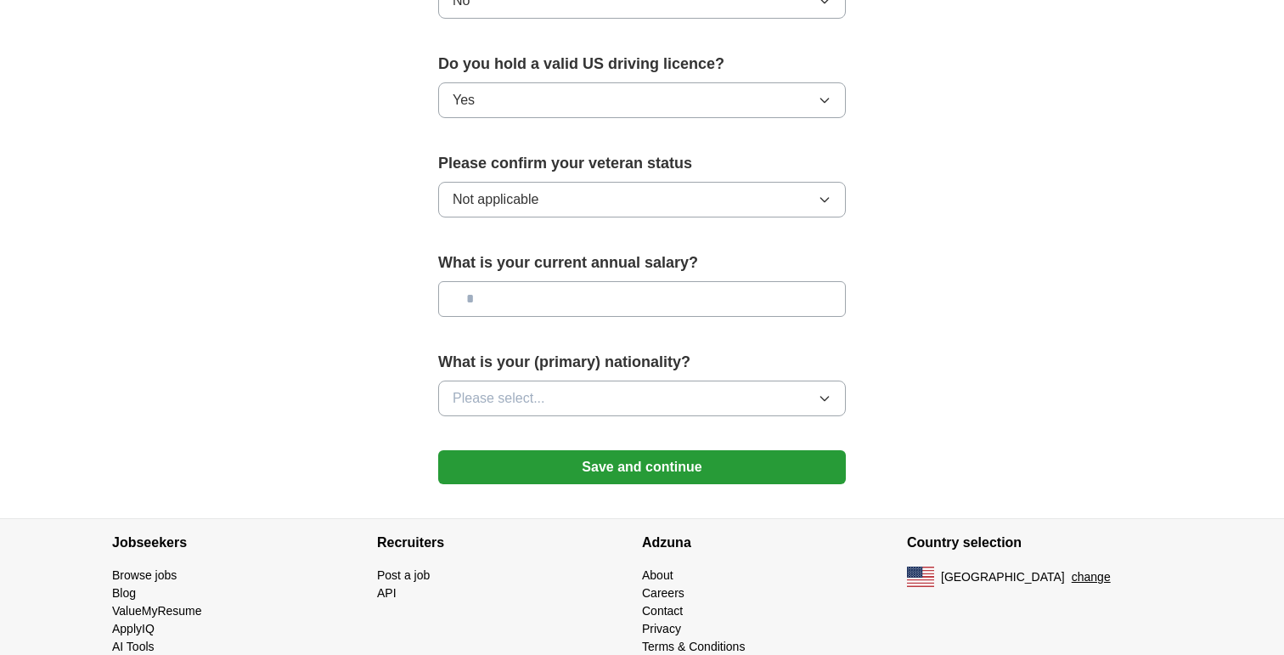
click at [498, 388] on span "Please select..." at bounding box center [499, 398] width 93 height 20
click at [684, 450] on button "Save and continue" at bounding box center [642, 467] width 408 height 34
